Goal: Task Accomplishment & Management: Manage account settings

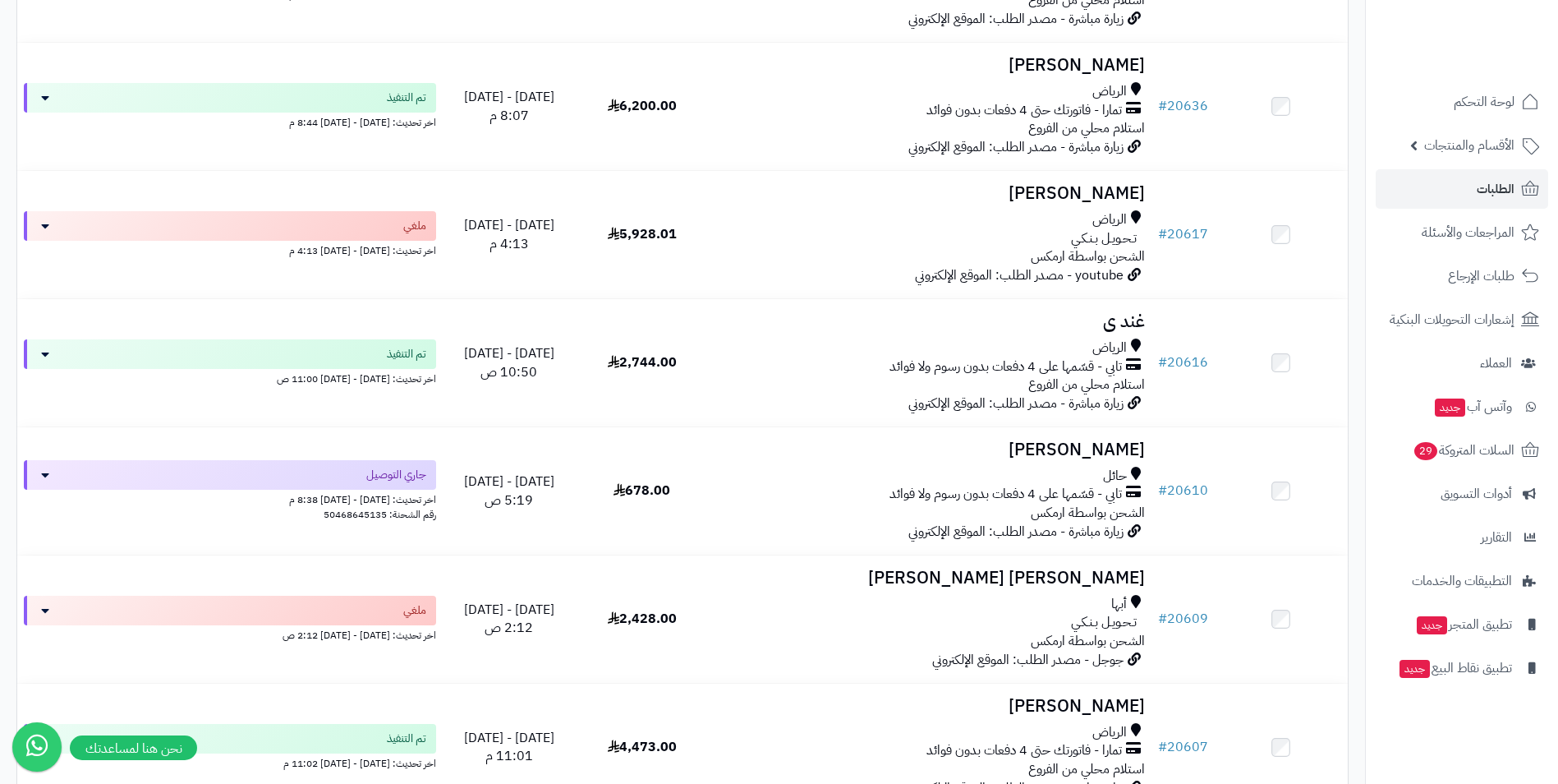
scroll to position [3531, 0]
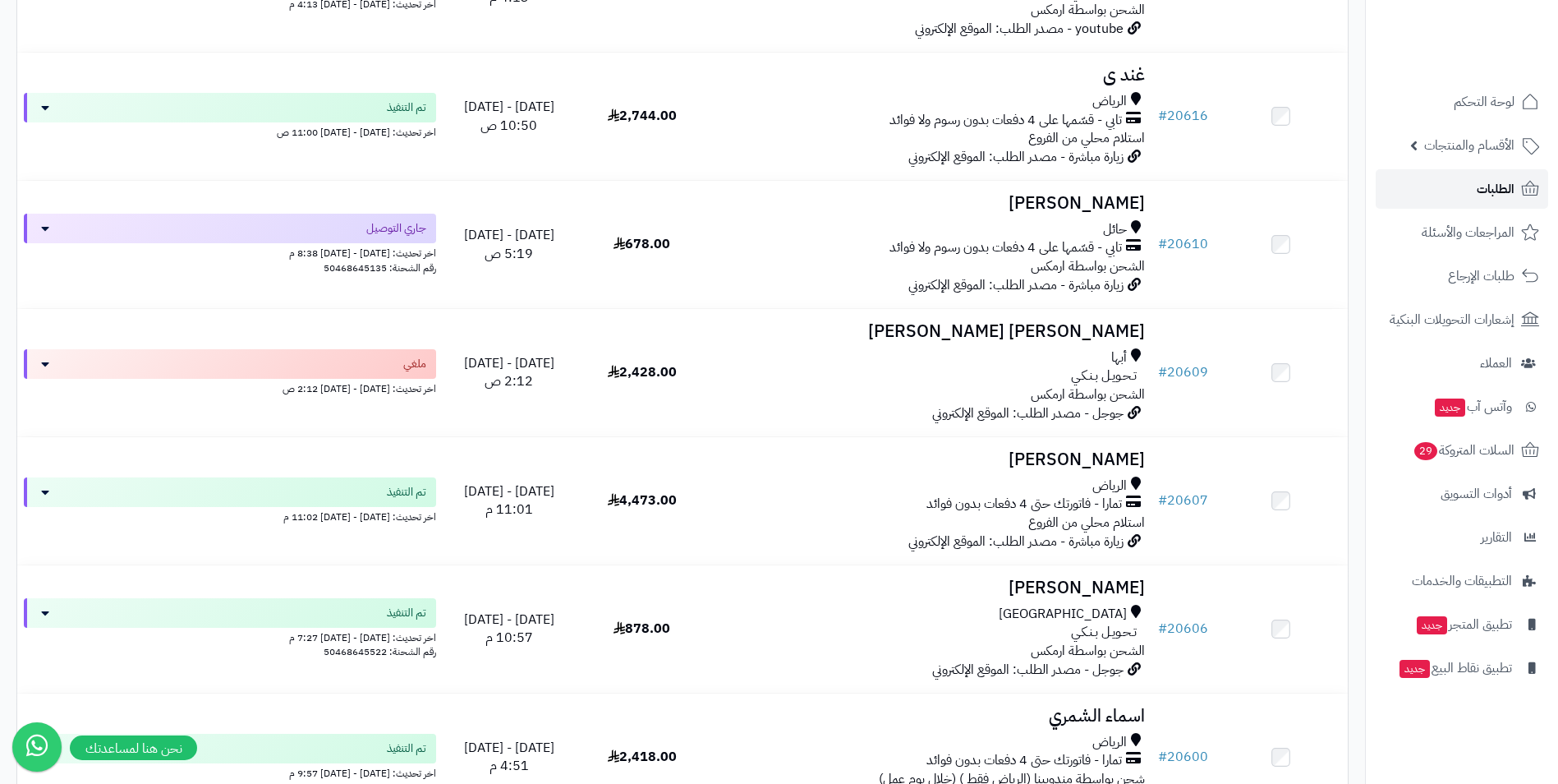
click at [1513, 184] on span "الطلبات" at bounding box center [1496, 188] width 38 height 23
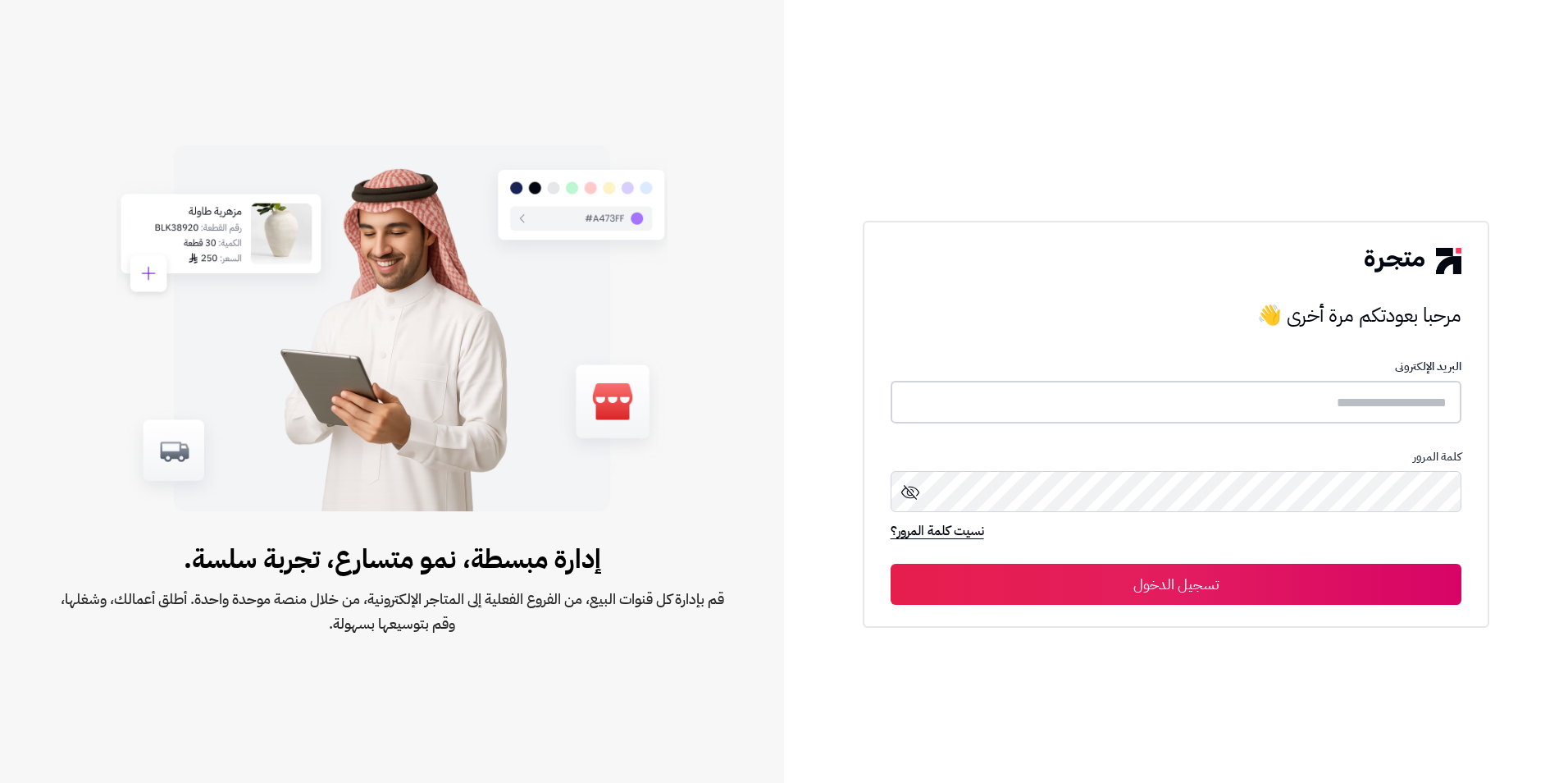
type input "**********"
click at [1156, 570] on button "تسجيل الدخول" at bounding box center [1176, 584] width 571 height 41
